Goal: Transaction & Acquisition: Download file/media

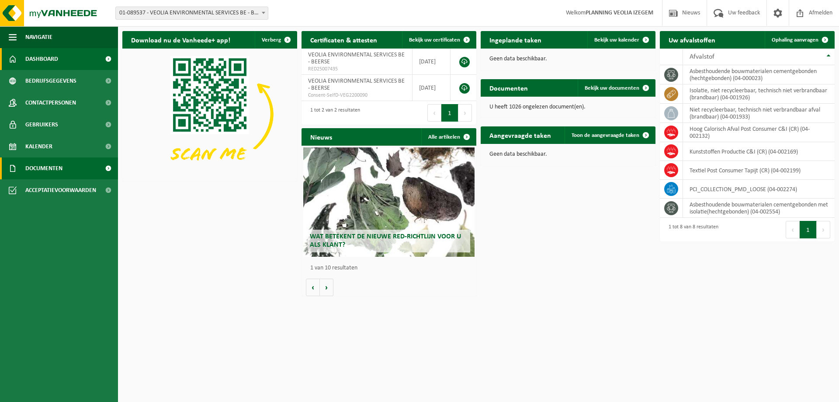
click at [35, 163] on span "Documenten" at bounding box center [43, 168] width 37 height 22
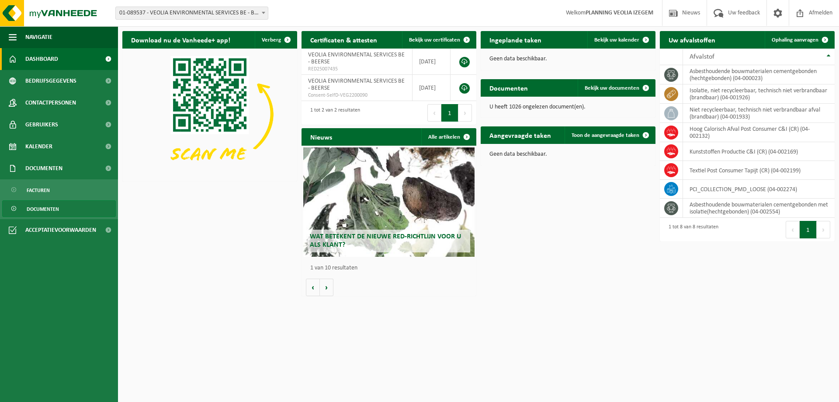
click at [29, 208] on span "Documenten" at bounding box center [43, 209] width 32 height 17
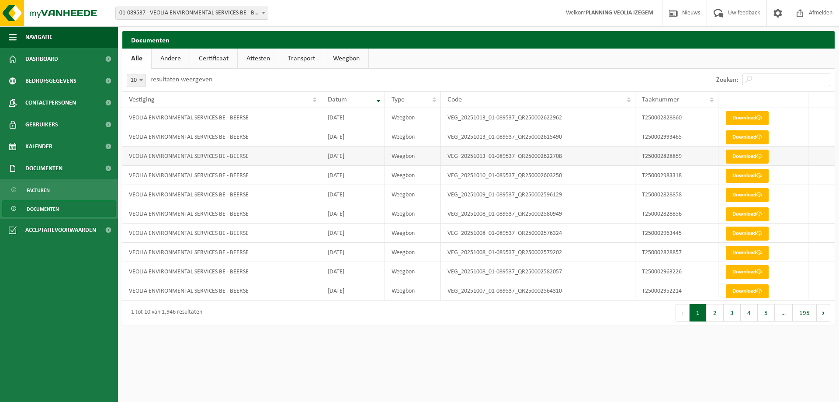
click at [663, 155] on td "T250002828859" at bounding box center [676, 155] width 83 height 19
click at [740, 155] on link "Download" at bounding box center [747, 156] width 43 height 14
click at [741, 139] on link "Download" at bounding box center [747, 137] width 43 height 14
click at [740, 118] on link "Download" at bounding box center [747, 118] width 43 height 14
click at [743, 156] on link "Download" at bounding box center [747, 156] width 43 height 14
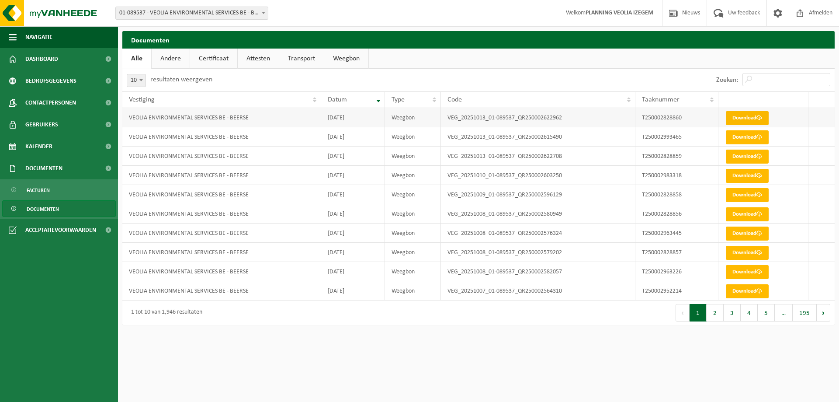
click at [741, 115] on link "Download" at bounding box center [747, 118] width 43 height 14
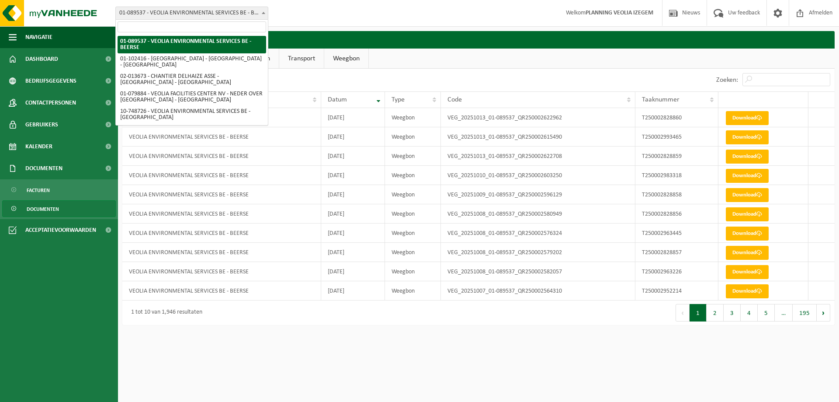
click at [264, 14] on span at bounding box center [263, 12] width 9 height 11
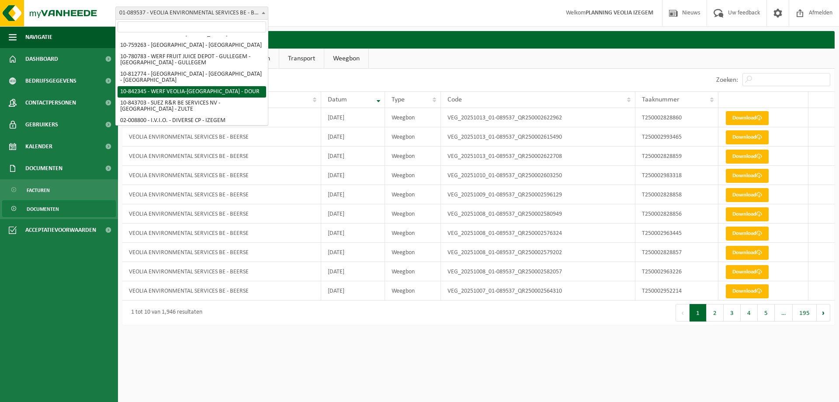
scroll to position [131, 0]
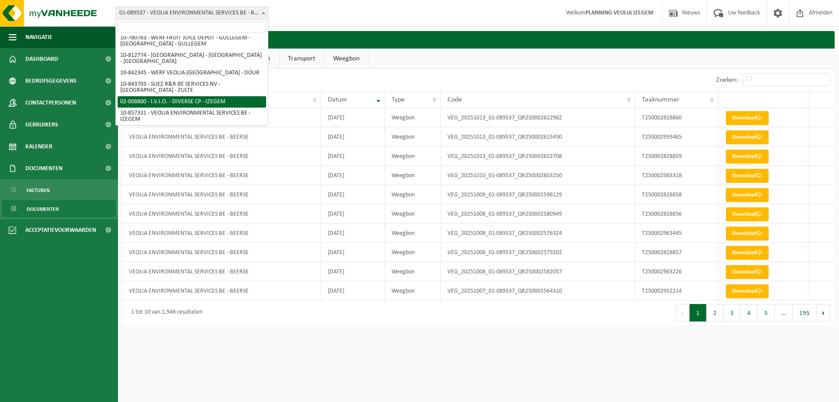
select select "93106"
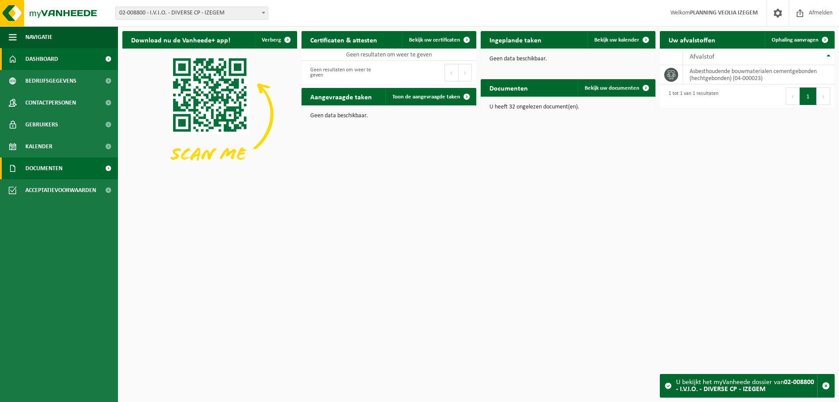
click at [48, 165] on span "Documenten" at bounding box center [43, 168] width 37 height 22
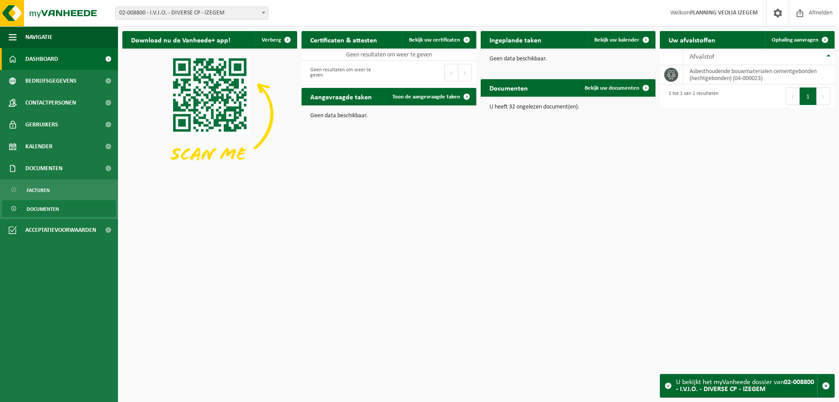
click at [49, 210] on span "Documenten" at bounding box center [43, 209] width 32 height 17
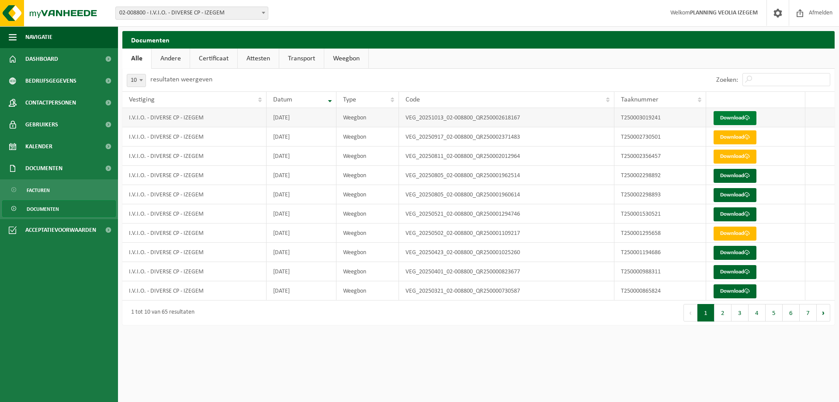
click at [739, 117] on link "Download" at bounding box center [735, 118] width 43 height 14
